Goal: Transaction & Acquisition: Purchase product/service

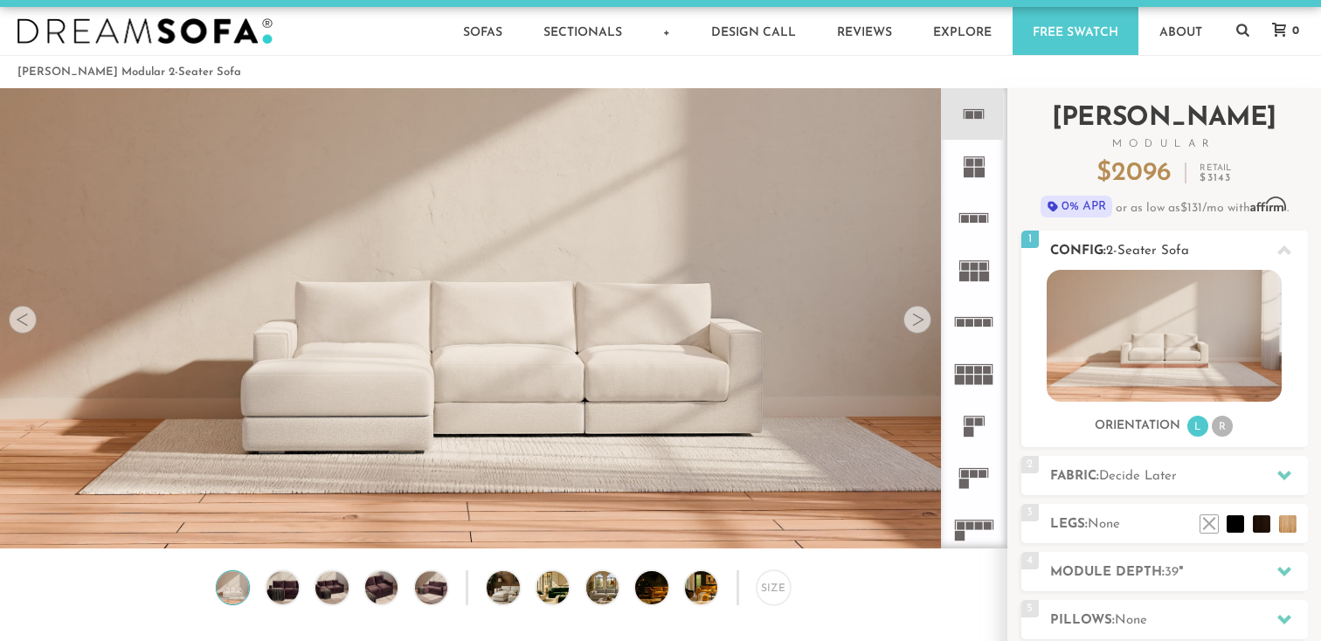
scroll to position [34, 0]
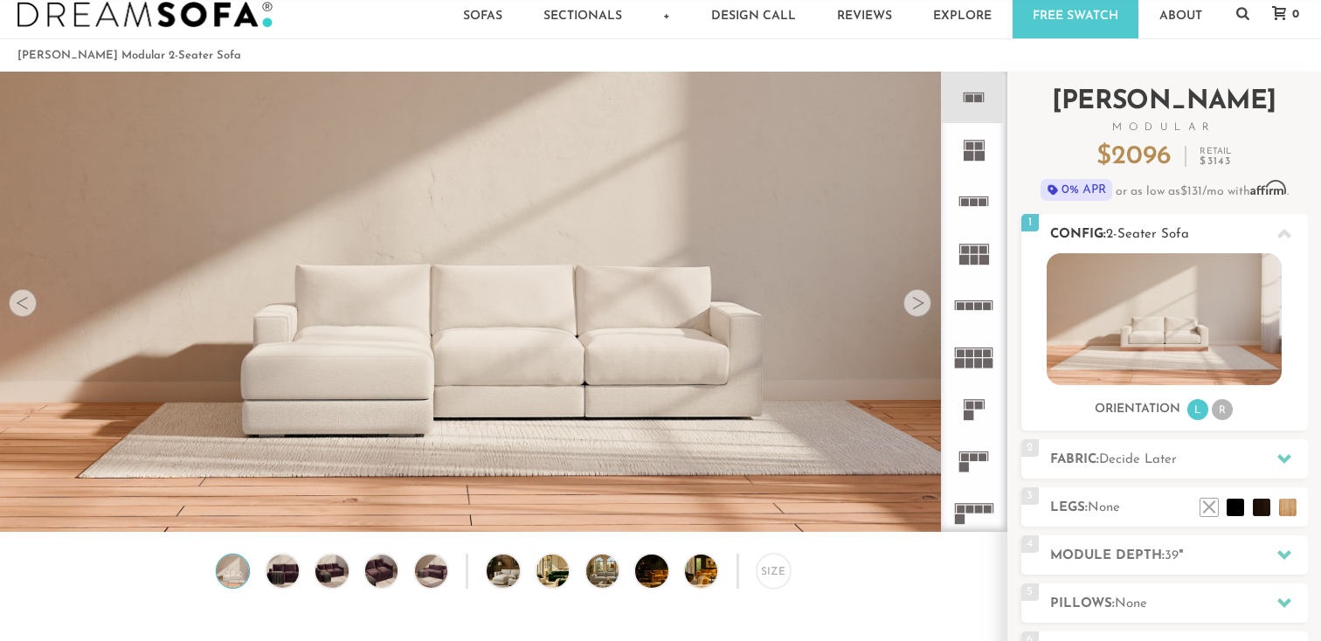
click at [1293, 225] on div at bounding box center [1284, 234] width 37 height 36
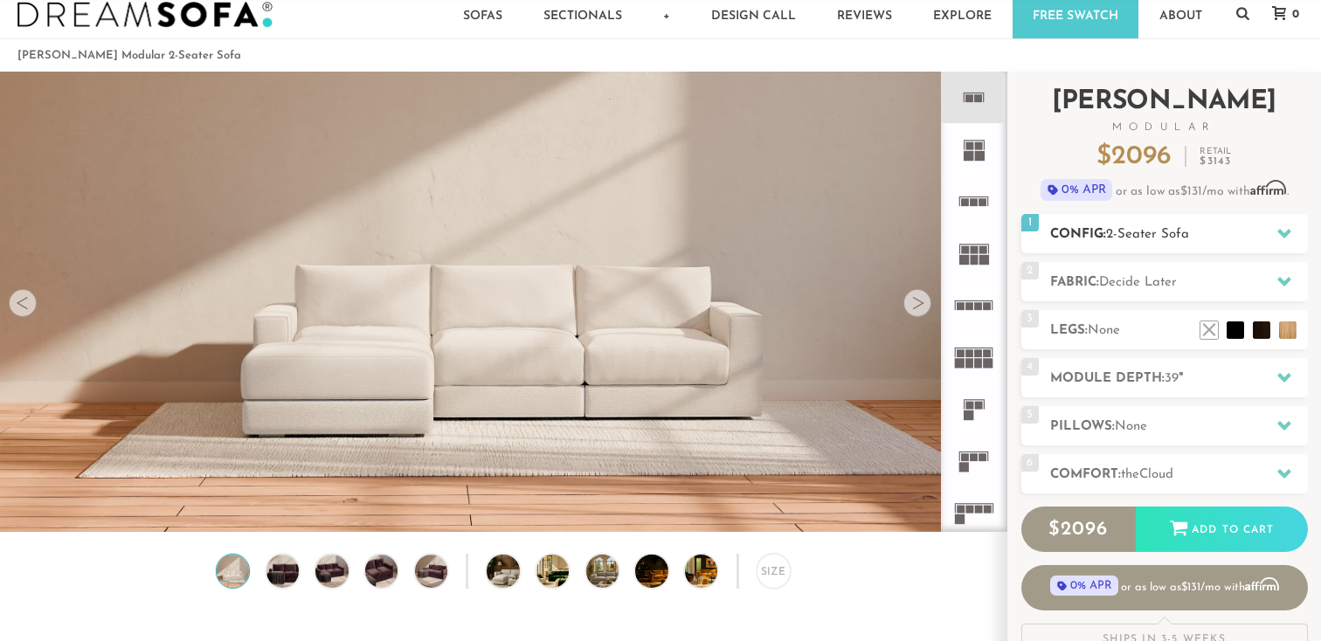
click at [1200, 241] on h2 "Config: 2-Seater Sofa" at bounding box center [1179, 235] width 258 height 20
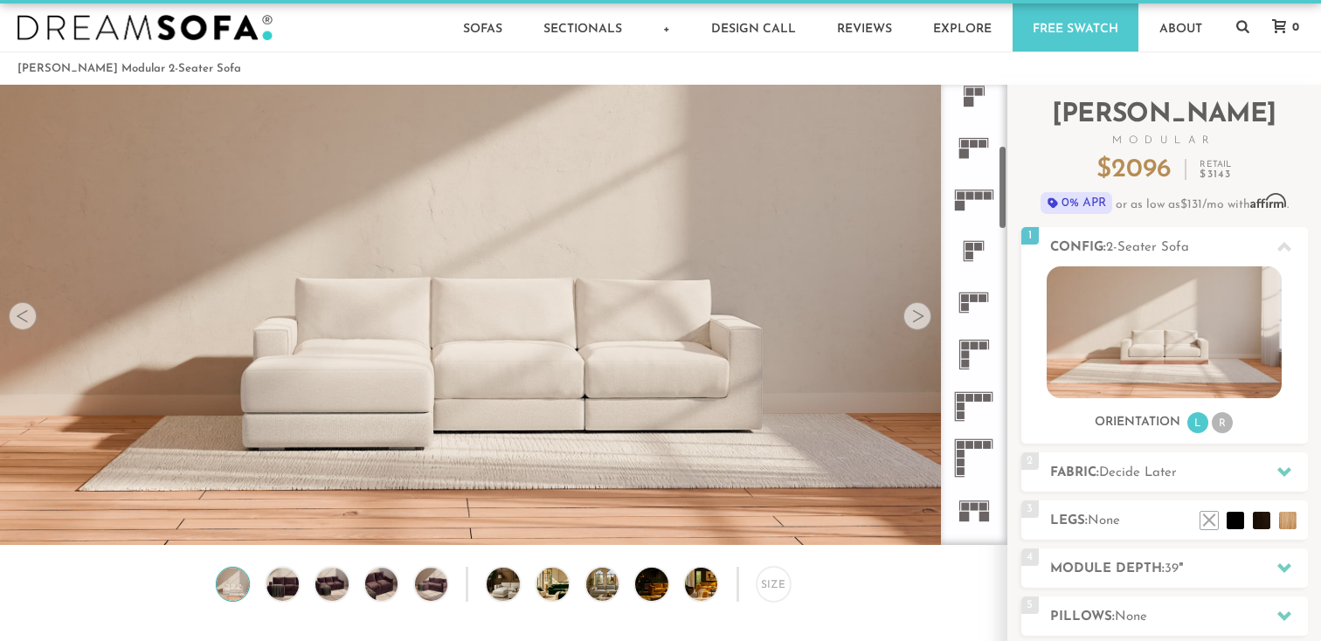
scroll to position [356, 0]
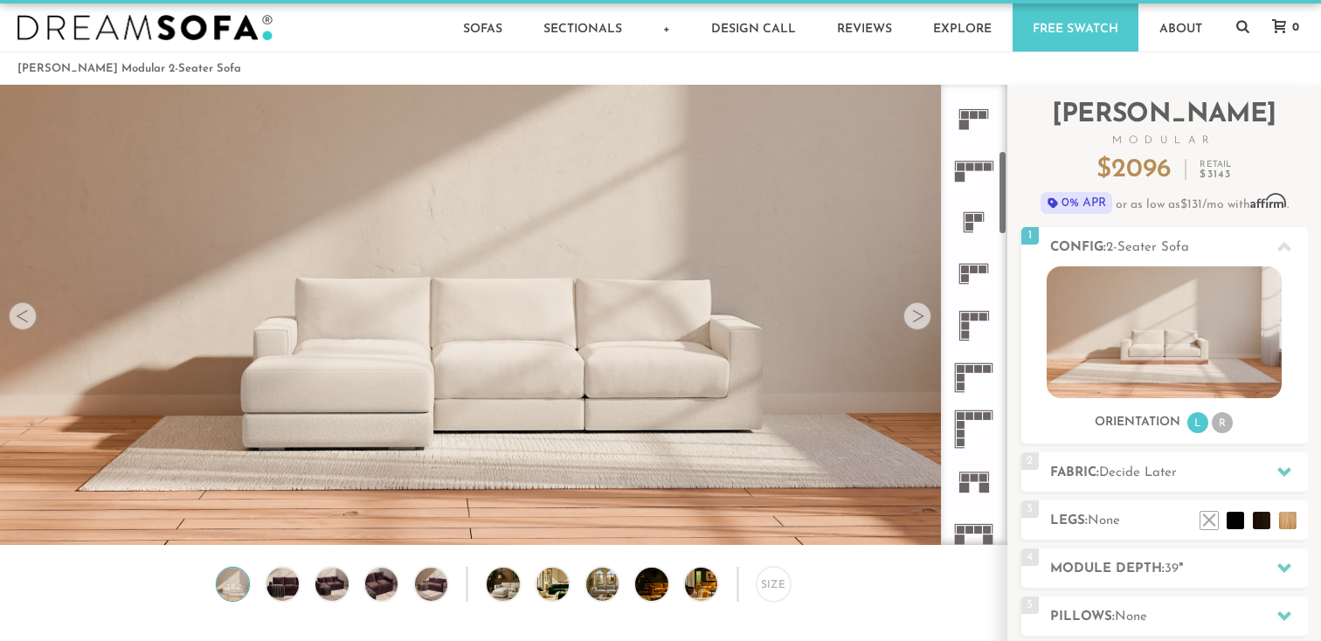
click at [971, 320] on rect at bounding box center [975, 317] width 8 height 8
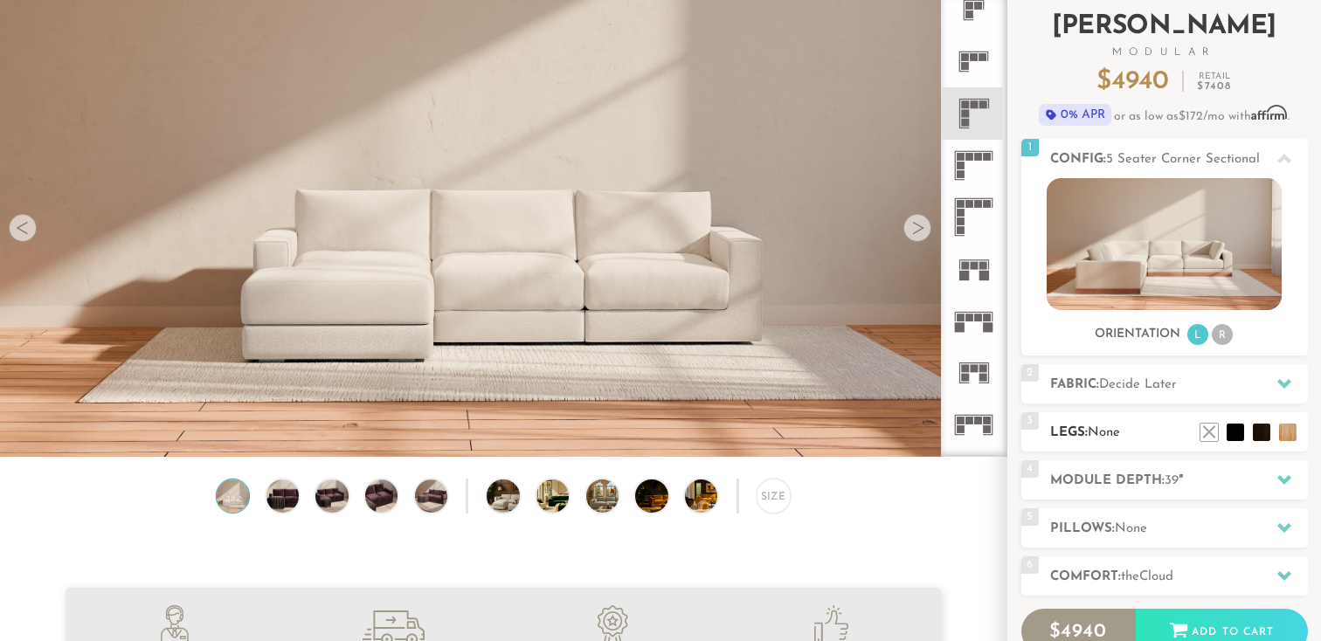
scroll to position [113, 0]
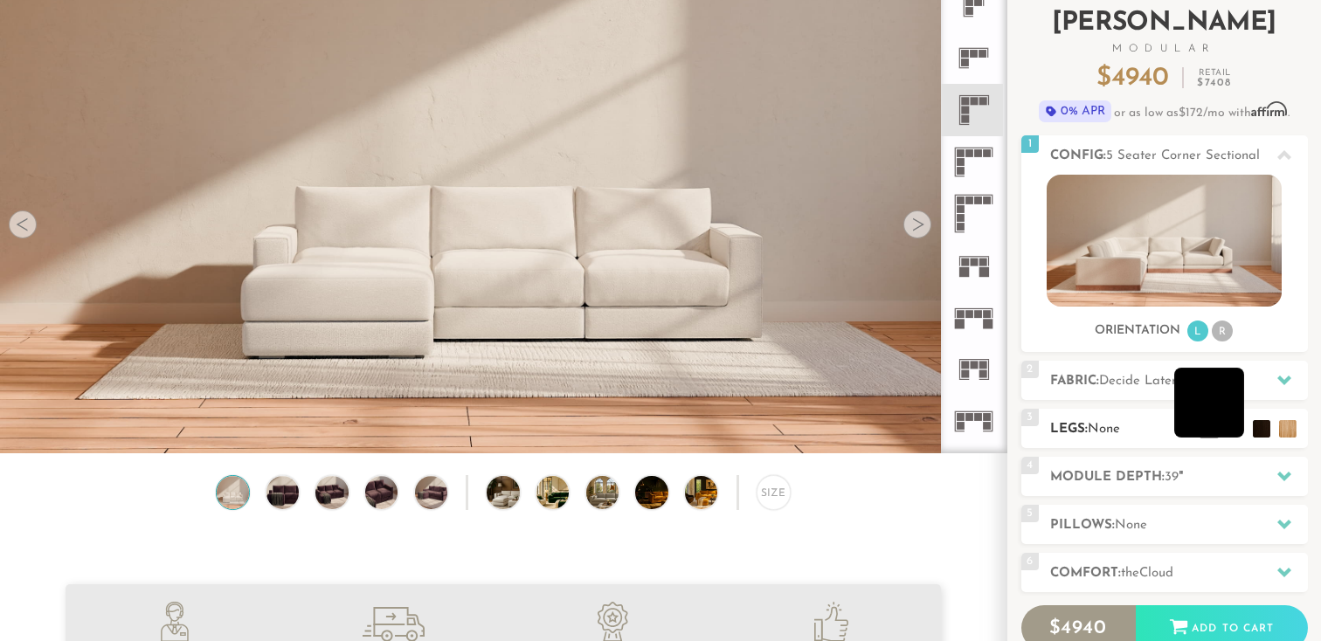
click at [1238, 434] on li at bounding box center [1210, 403] width 70 height 70
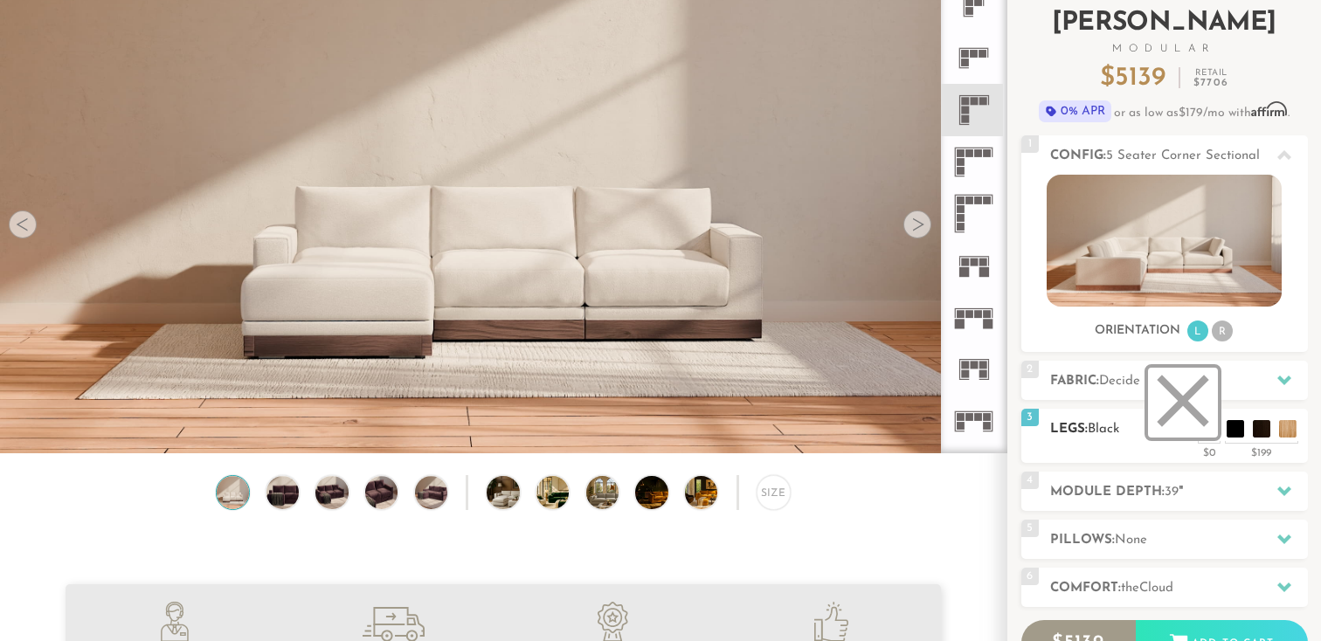
click at [1210, 428] on li at bounding box center [1183, 403] width 70 height 70
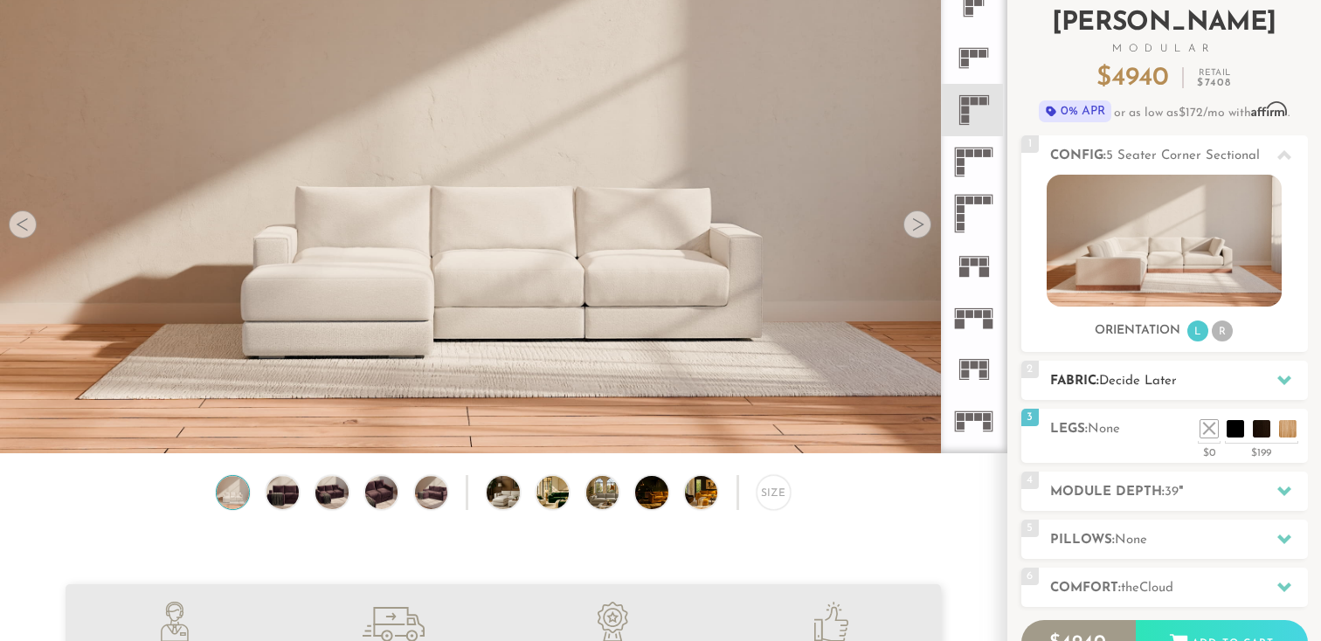
click at [1247, 378] on h2 "Fabric: Decide Later" at bounding box center [1179, 381] width 258 height 20
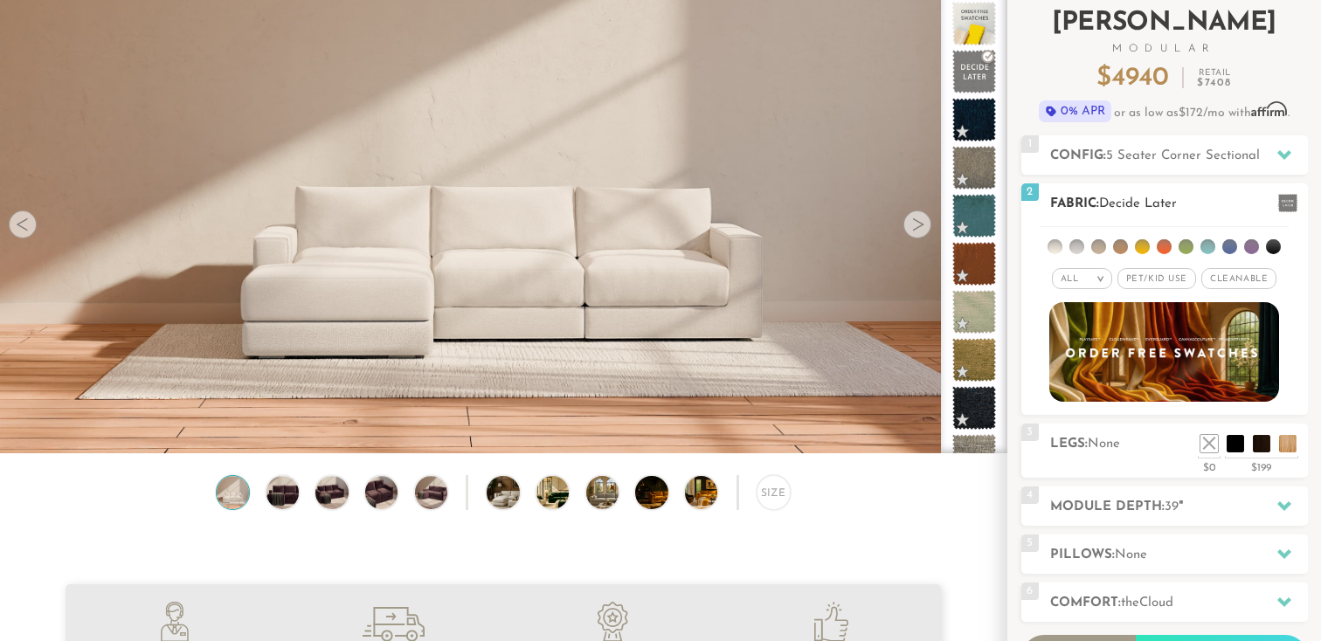
click at [1191, 250] on li at bounding box center [1186, 246] width 15 height 15
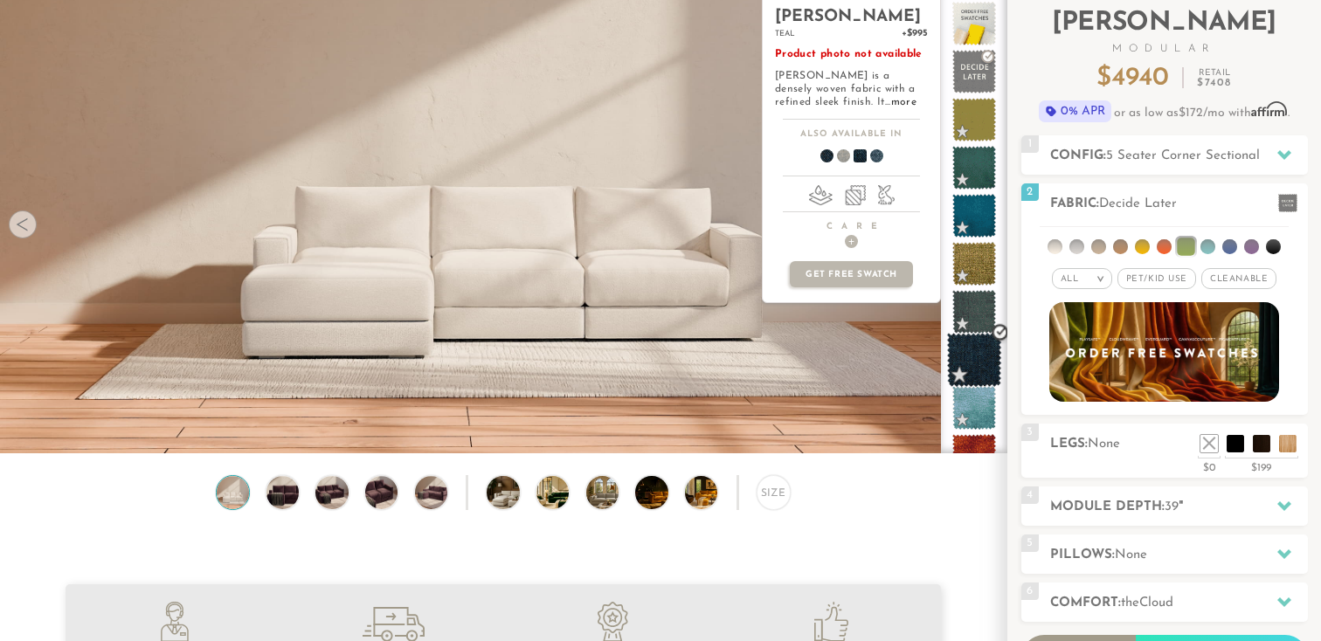
click at [968, 369] on span at bounding box center [974, 360] width 55 height 55
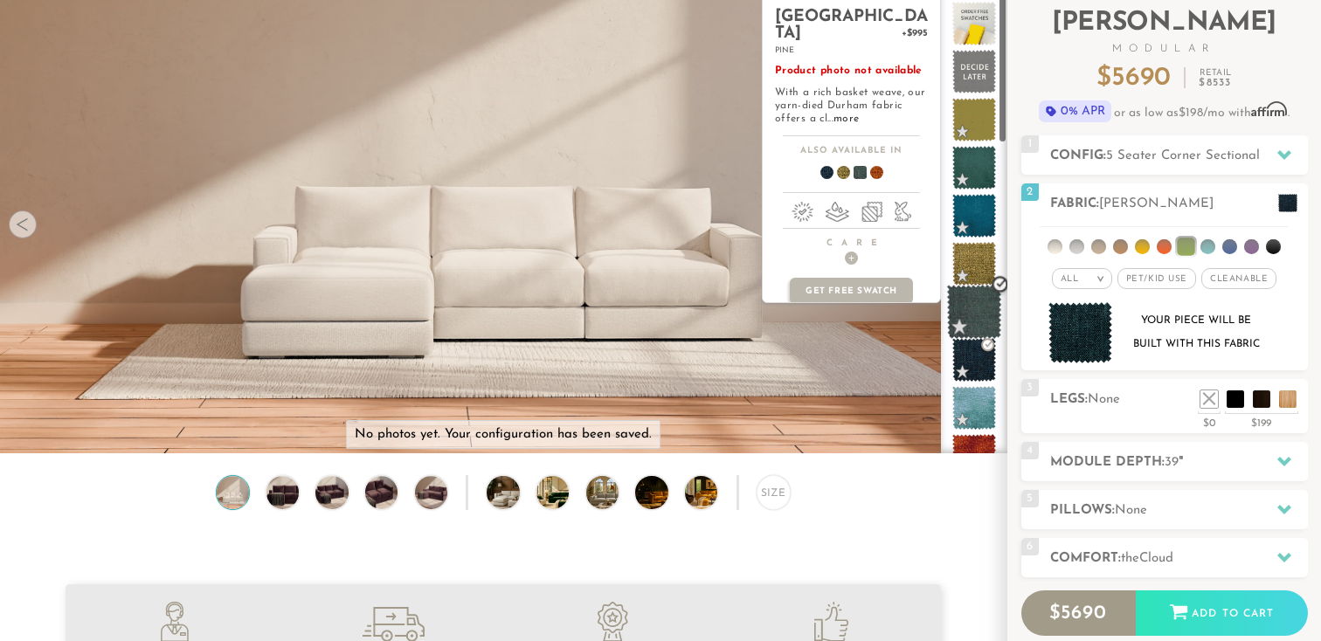
click at [974, 306] on span at bounding box center [974, 312] width 55 height 55
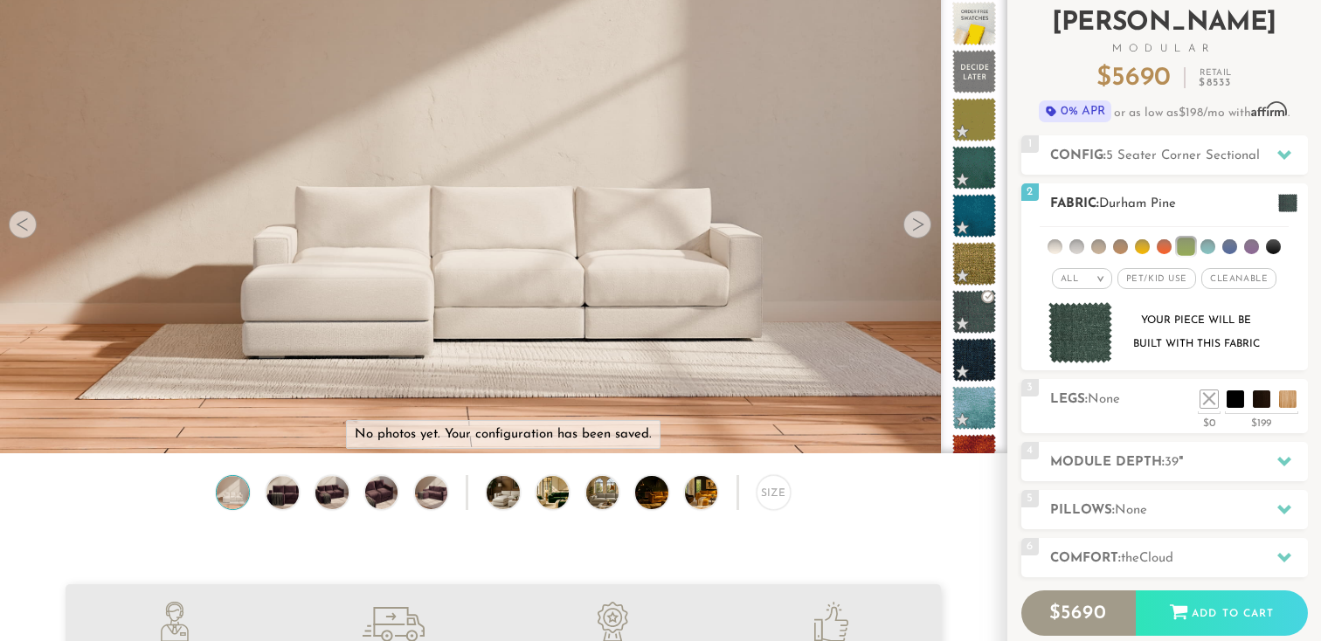
click at [1231, 246] on li at bounding box center [1230, 246] width 15 height 15
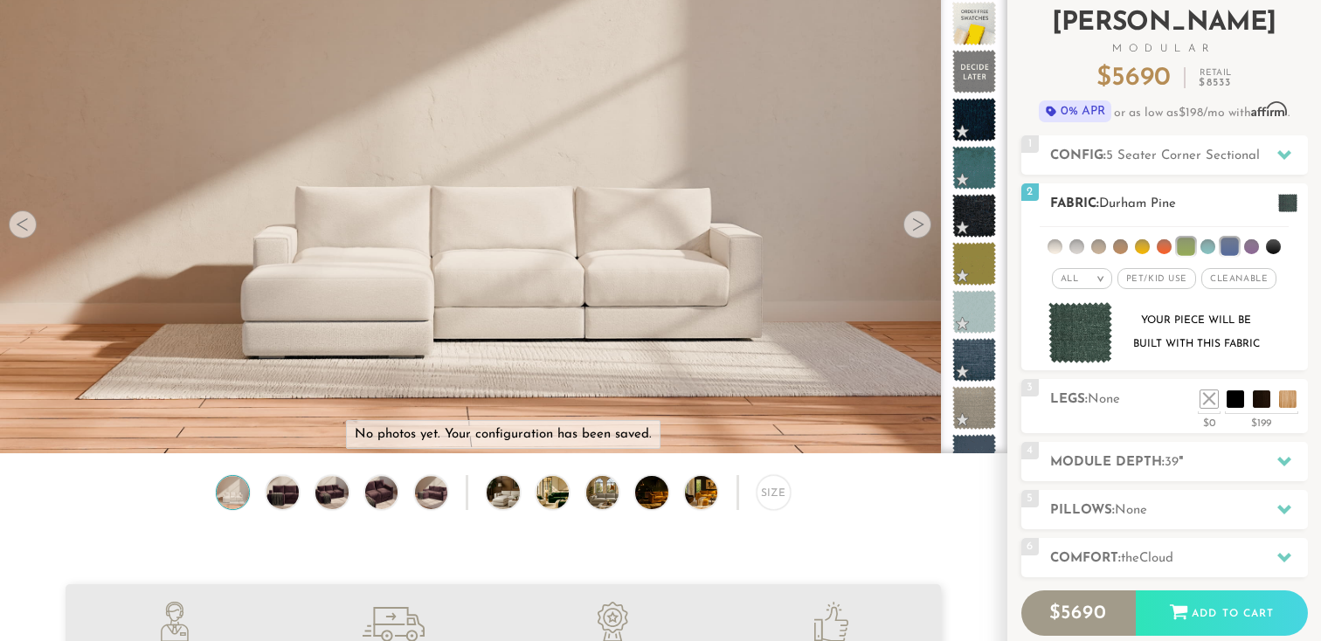
click at [1272, 241] on li at bounding box center [1273, 246] width 15 height 15
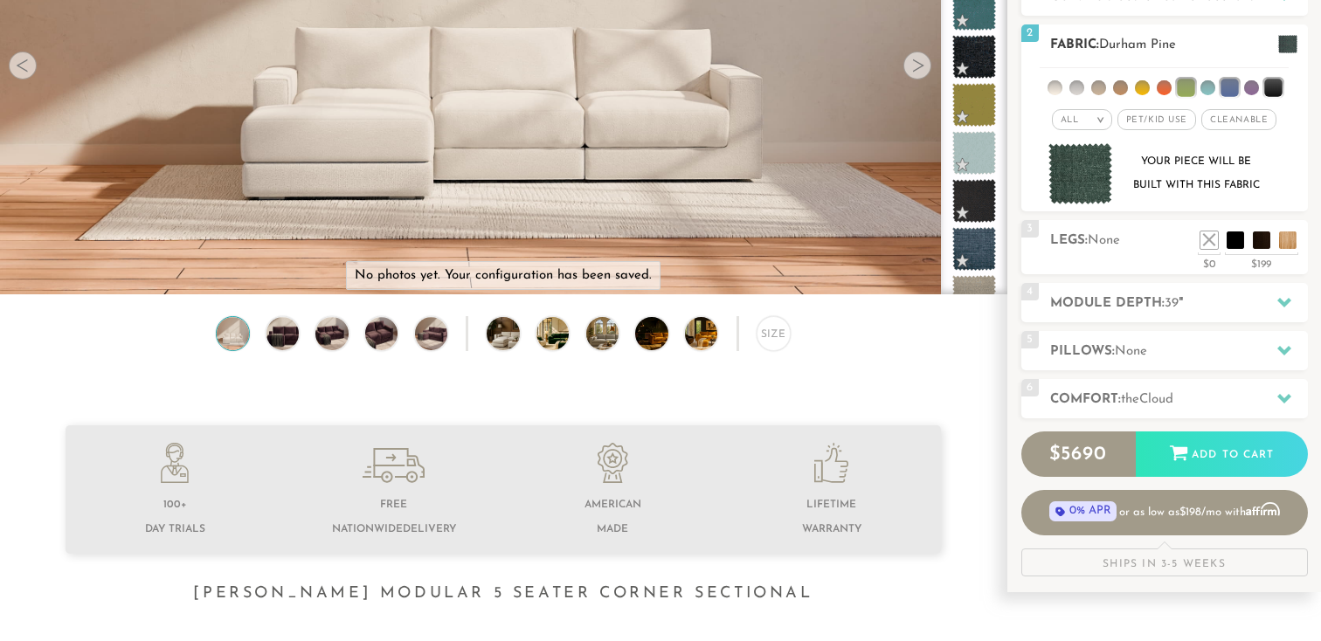
scroll to position [283, 0]
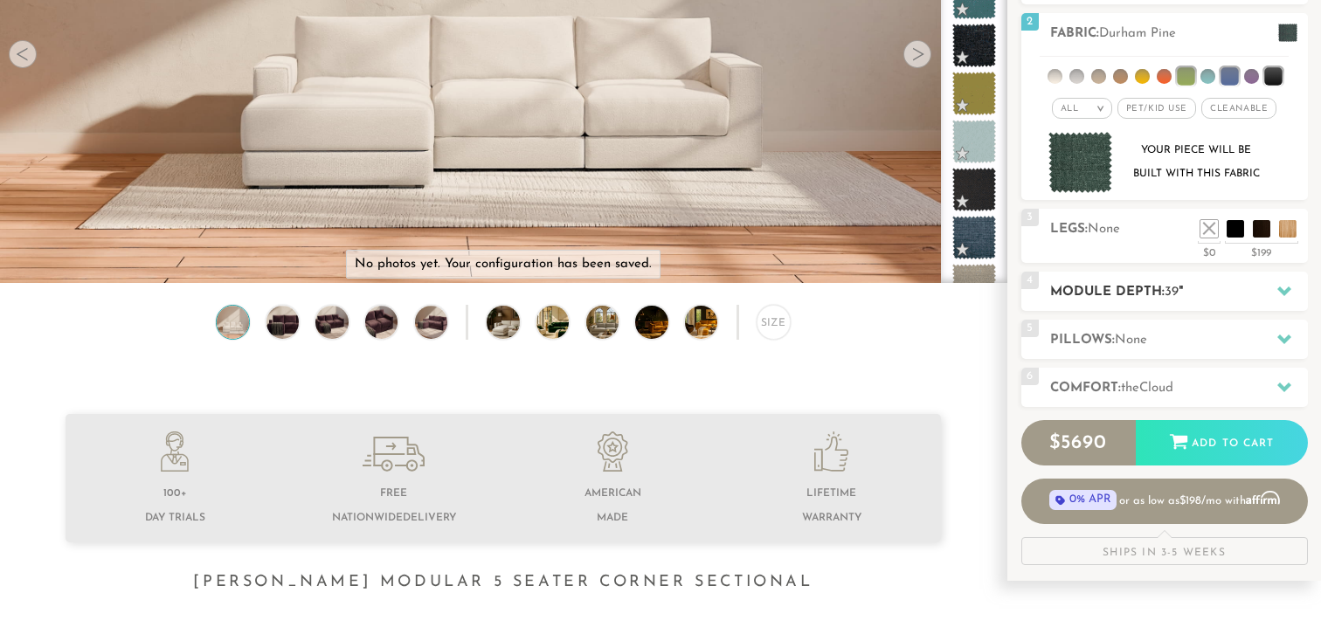
click at [1189, 289] on h2 "Module Depth: 39 "" at bounding box center [1179, 292] width 258 height 20
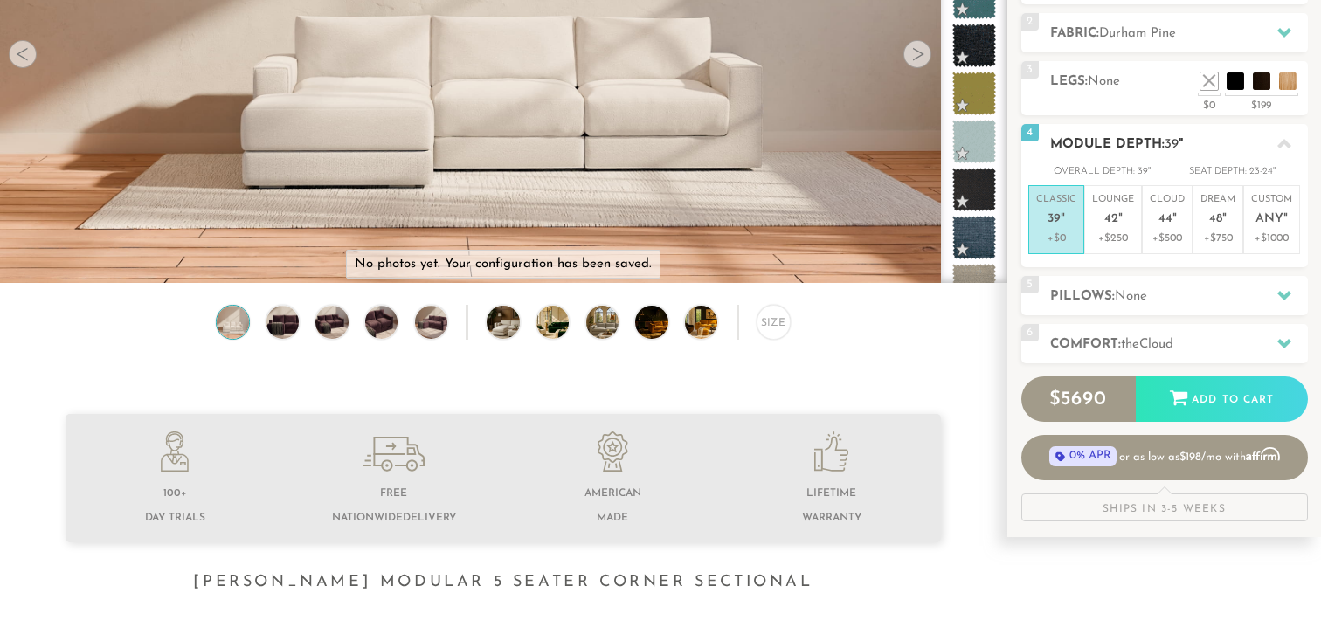
click at [1287, 141] on icon at bounding box center [1285, 144] width 14 height 14
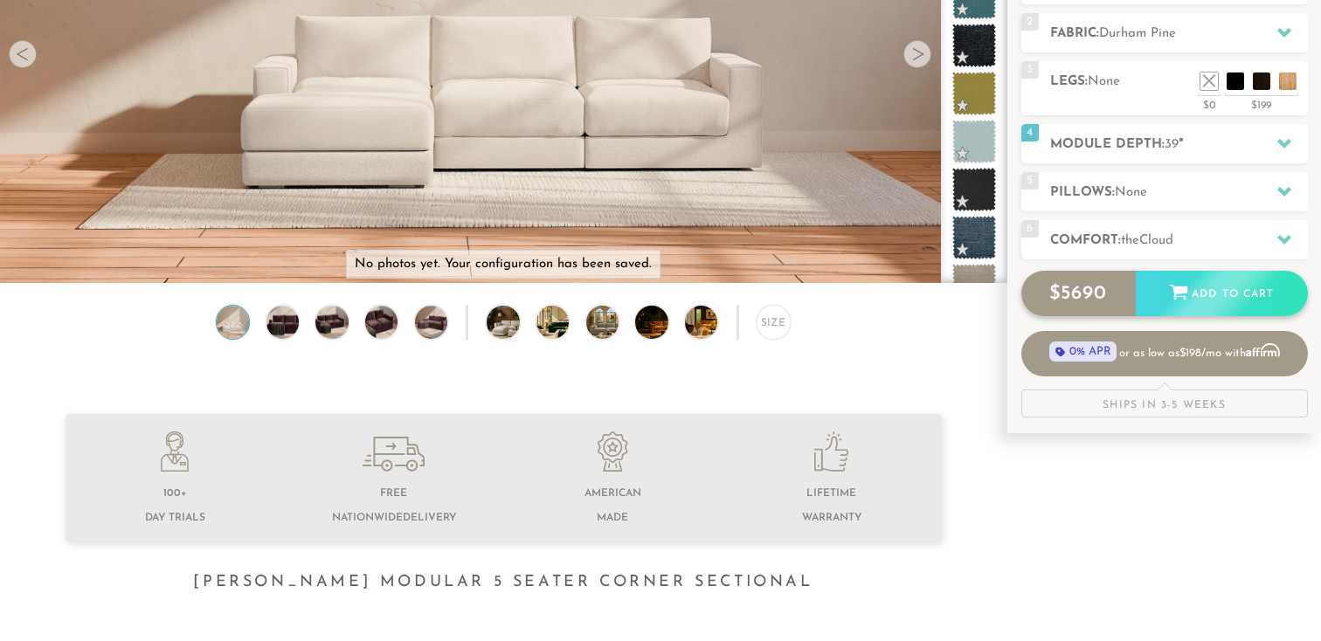
scroll to position [252, 0]
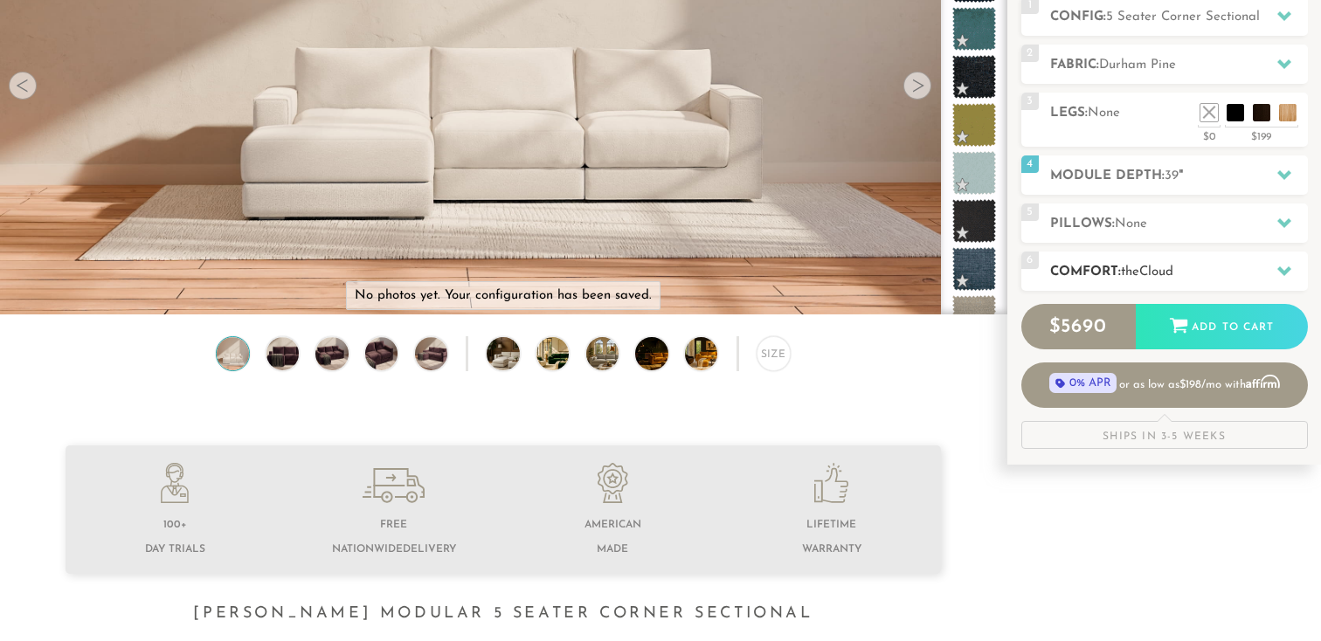
click at [1205, 272] on h2 "Comfort: the Cloud" at bounding box center [1179, 272] width 258 height 20
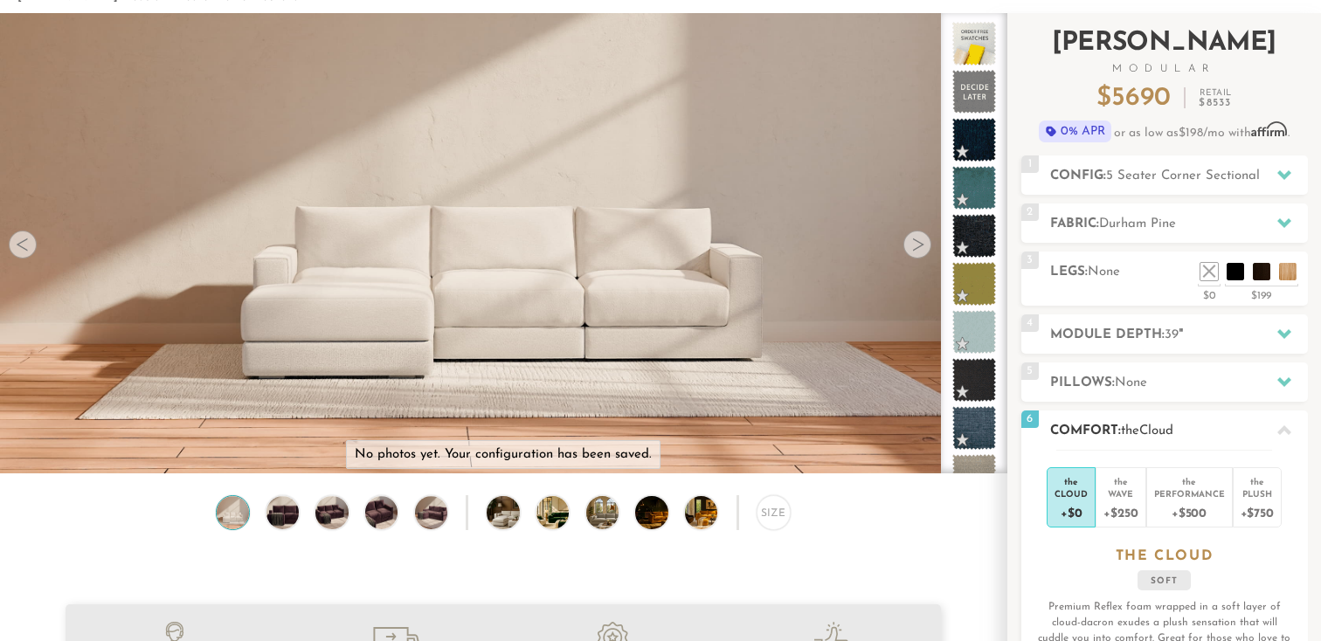
scroll to position [0, 0]
